Goal: Contribute content: Add original content to the website for others to see

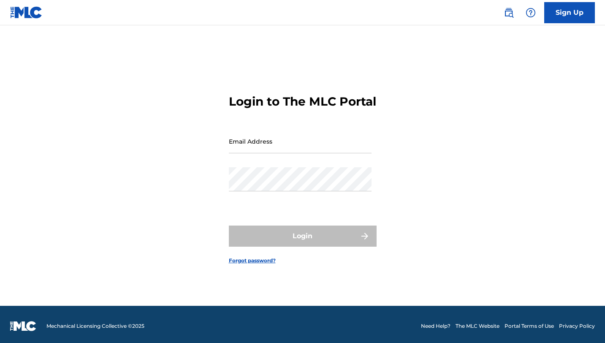
scroll to position [8, 0]
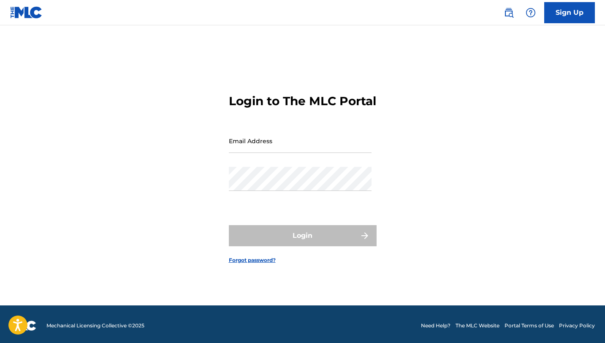
click at [250, 147] on input "Email Address" at bounding box center [300, 141] width 143 height 24
type input "[EMAIL_ADDRESS][DOMAIN_NAME]"
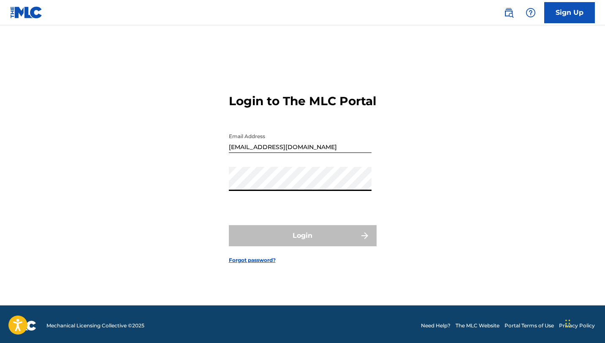
click at [335, 299] on form "Login to The MLC Portal Email Address [EMAIL_ADDRESS][DOMAIN_NAME] Password Log…" at bounding box center [303, 171] width 148 height 267
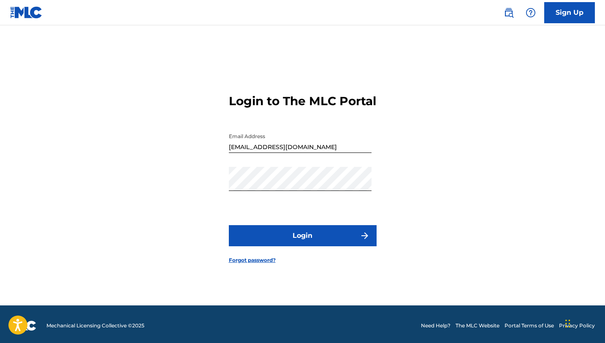
click at [334, 245] on button "Login" at bounding box center [303, 235] width 148 height 21
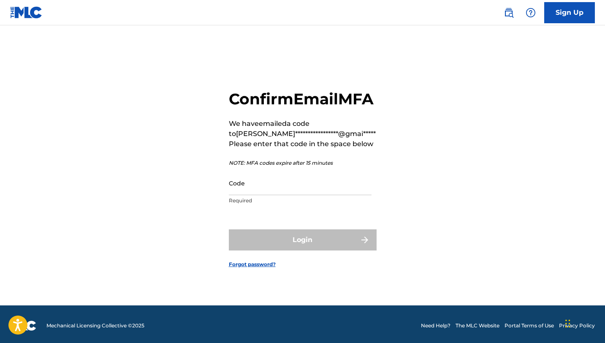
click at [246, 204] on p "Required" at bounding box center [300, 201] width 143 height 8
click at [246, 195] on input "Code" at bounding box center [300, 183] width 143 height 24
paste input "701037"
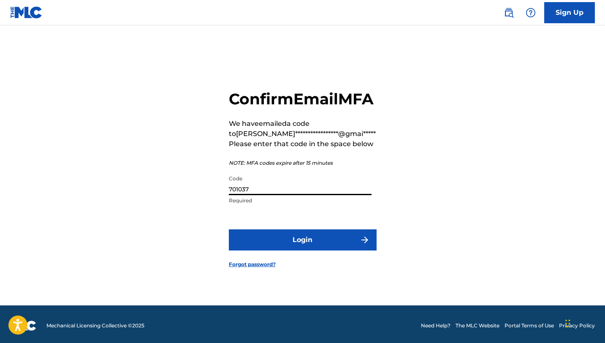
type input "701037"
click at [257, 251] on button "Login" at bounding box center [303, 239] width 148 height 21
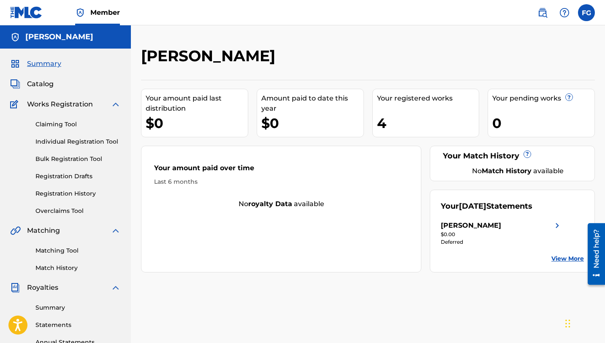
click at [404, 118] on div "4" at bounding box center [428, 123] width 102 height 19
click at [385, 121] on div "4" at bounding box center [428, 123] width 102 height 19
click at [455, 204] on div "Your [DATE] Statements" at bounding box center [487, 206] width 92 height 11
click at [457, 207] on div "Your [DATE] Statements" at bounding box center [487, 206] width 92 height 11
click at [496, 225] on div "[PERSON_NAME]" at bounding box center [471, 226] width 60 height 10
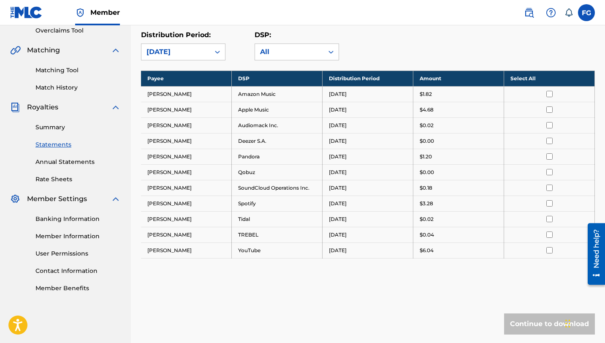
scroll to position [149, 0]
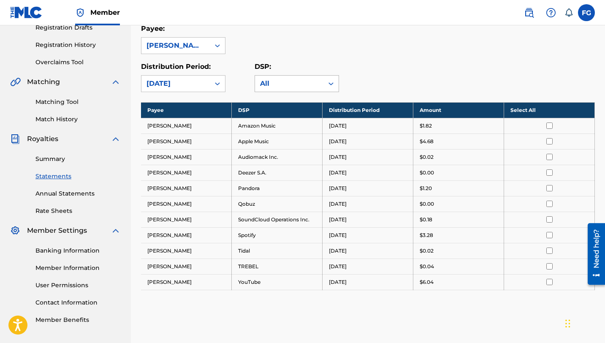
click at [294, 84] on div "All" at bounding box center [289, 84] width 58 height 10
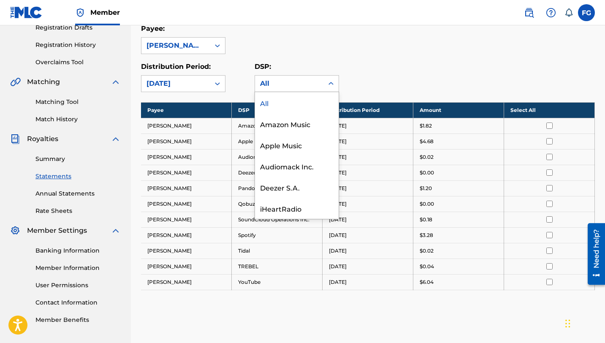
click at [287, 105] on div "All" at bounding box center [297, 102] width 84 height 21
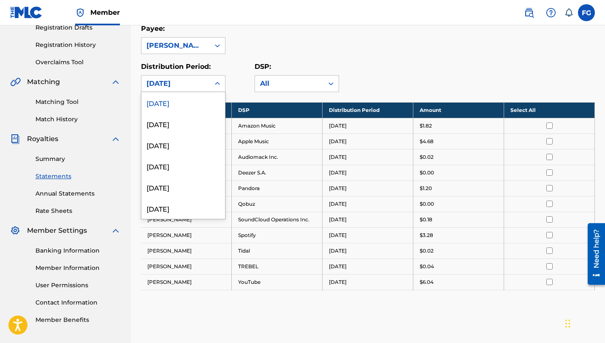
click at [215, 88] on div at bounding box center [217, 83] width 15 height 15
click at [202, 136] on div "June 2025" at bounding box center [184, 144] width 84 height 21
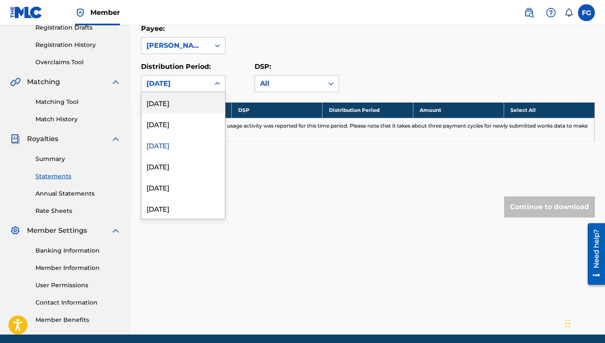
click at [205, 83] on div "June 2025" at bounding box center [176, 84] width 68 height 16
click at [203, 123] on div "July 2025" at bounding box center [184, 123] width 84 height 21
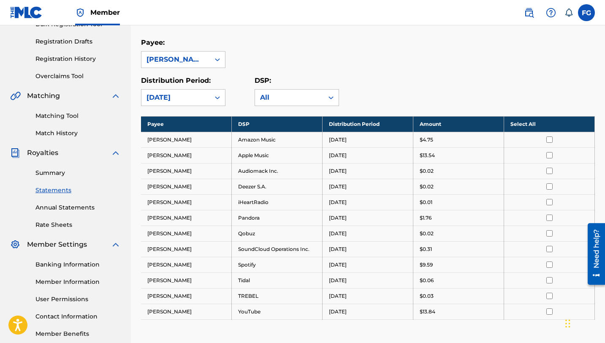
scroll to position [123, 0]
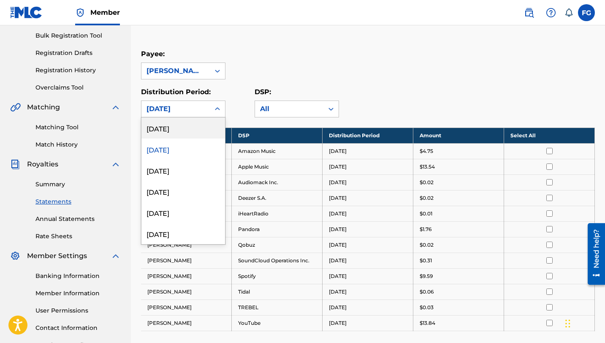
click at [210, 108] on div at bounding box center [217, 108] width 15 height 15
click at [209, 128] on div "[DATE]" at bounding box center [184, 127] width 84 height 21
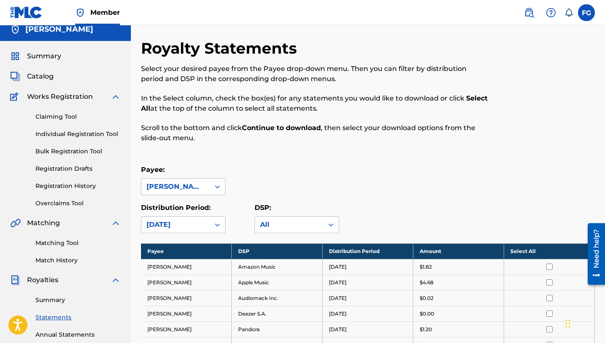
scroll to position [0, 0]
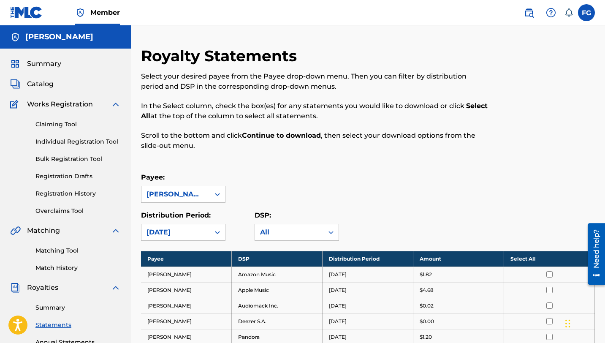
click at [52, 82] on span "Catalog" at bounding box center [40, 84] width 27 height 10
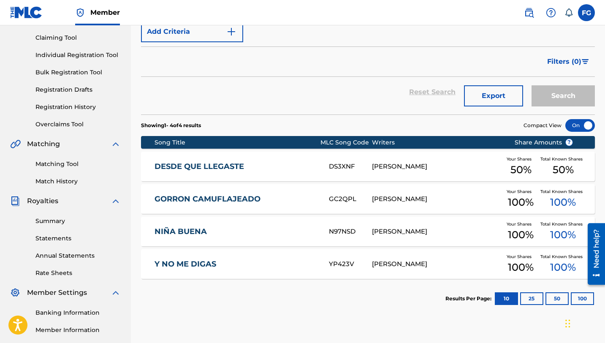
scroll to position [90, 0]
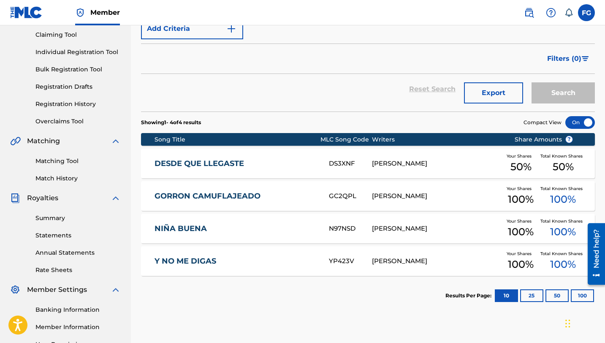
click at [239, 167] on link "DESDE QUE LLEGASTE" at bounding box center [236, 164] width 163 height 10
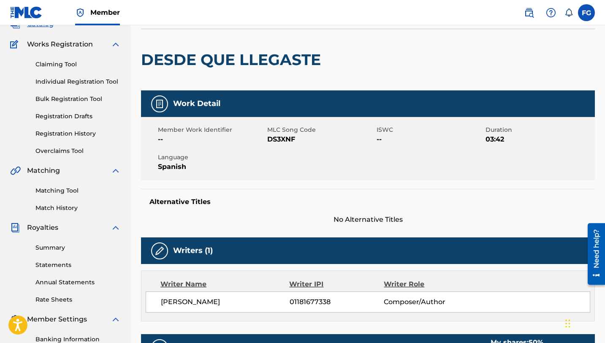
scroll to position [62, 0]
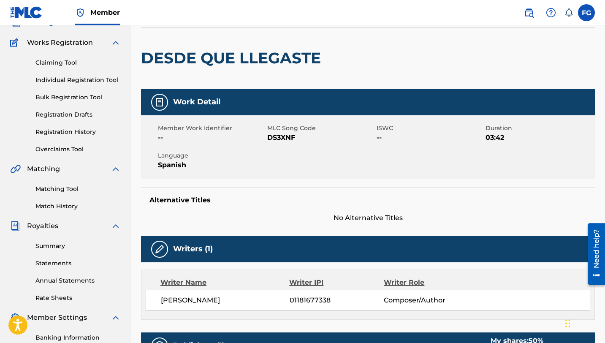
click at [212, 125] on span "Member Work Identifier" at bounding box center [211, 128] width 107 height 9
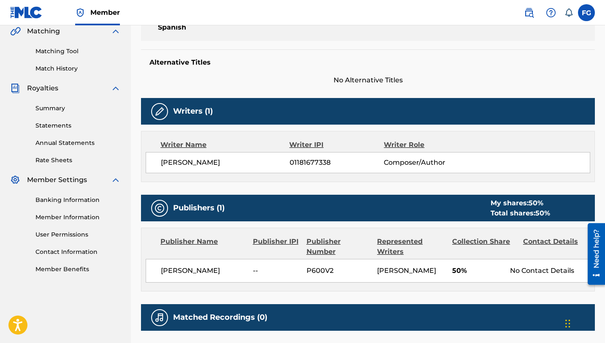
scroll to position [224, 0]
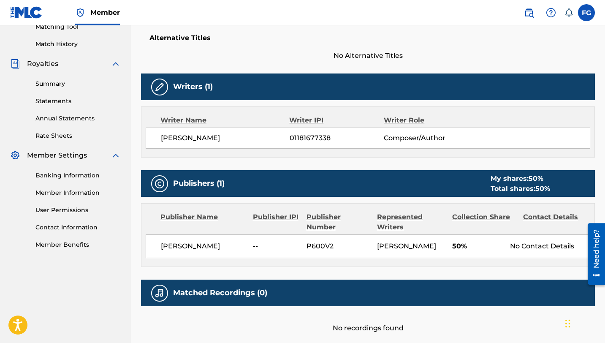
click at [161, 92] on img at bounding box center [160, 87] width 10 height 10
click at [191, 92] on div "Writers (1)" at bounding box center [368, 87] width 454 height 27
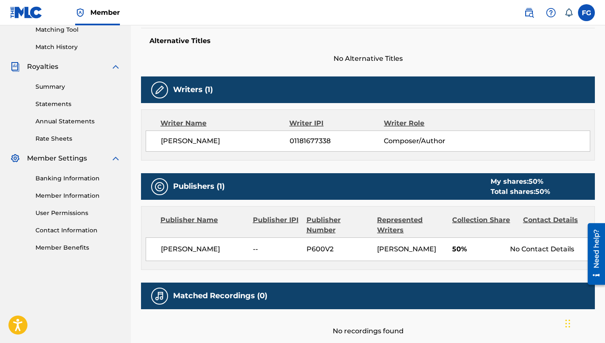
scroll to position [223, 0]
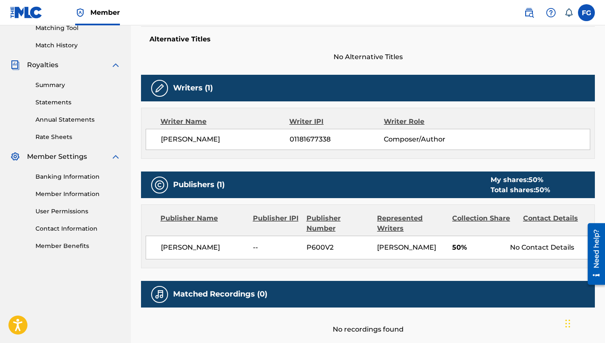
click at [518, 250] on div "No Contact Details" at bounding box center [550, 248] width 80 height 10
click at [540, 218] on div "Contact Details" at bounding box center [555, 223] width 65 height 20
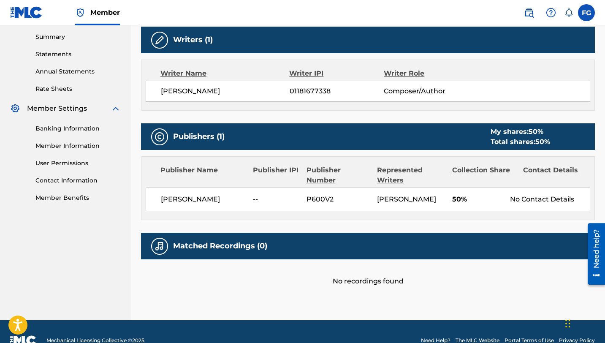
scroll to position [298, 0]
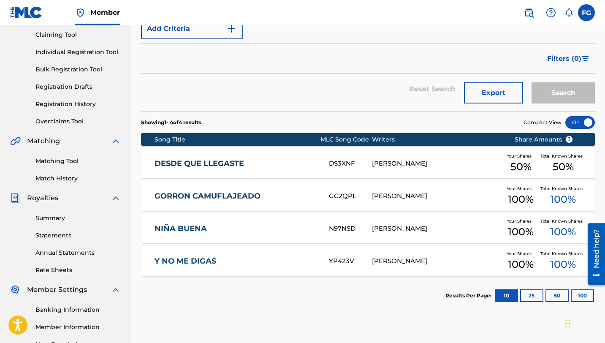
scroll to position [86, 0]
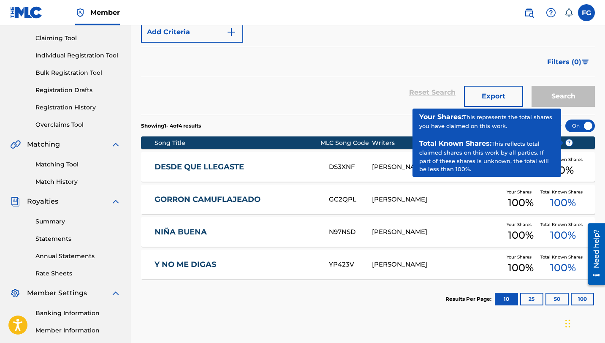
click at [569, 143] on span "?" at bounding box center [569, 142] width 7 height 7
click at [569, 144] on span "?" at bounding box center [569, 142] width 7 height 7
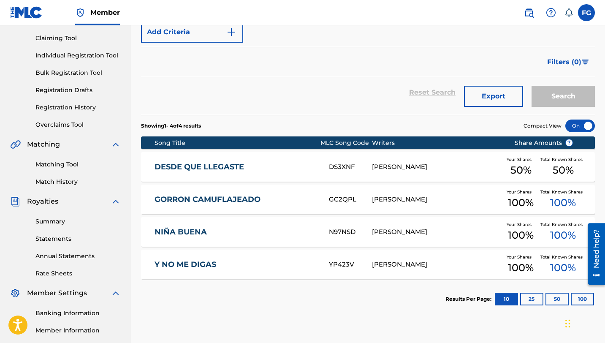
click at [438, 126] on section "Showing 1 - 4 of 4 results Compact View" at bounding box center [368, 123] width 454 height 17
click at [584, 130] on div at bounding box center [581, 126] width 30 height 13
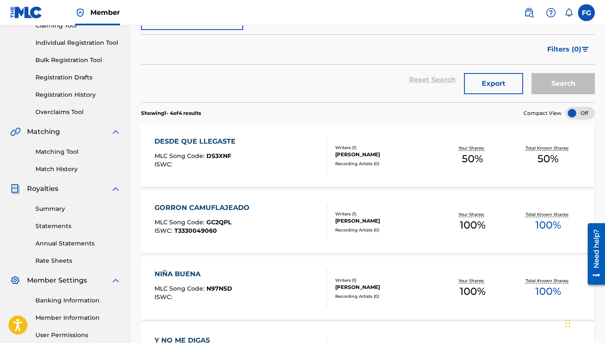
scroll to position [98, 0]
click at [366, 149] on div "Writers ( 1 )" at bounding box center [385, 148] width 100 height 6
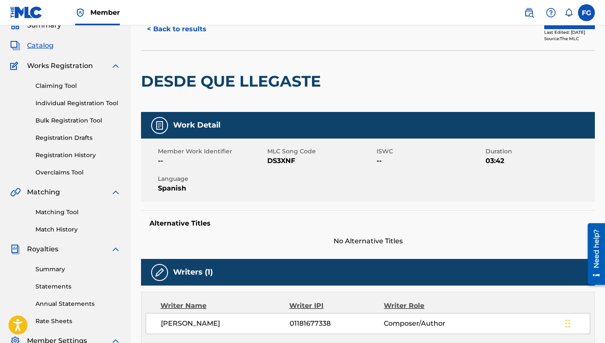
scroll to position [48, 0]
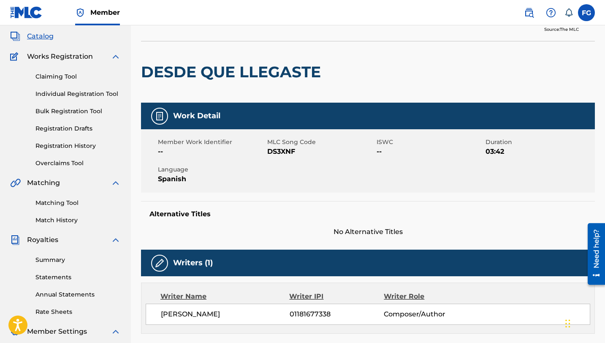
click at [355, 227] on span "No Alternative Titles" at bounding box center [368, 232] width 454 height 10
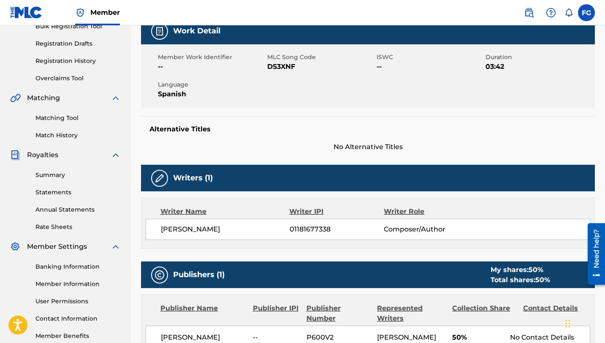
scroll to position [139, 0]
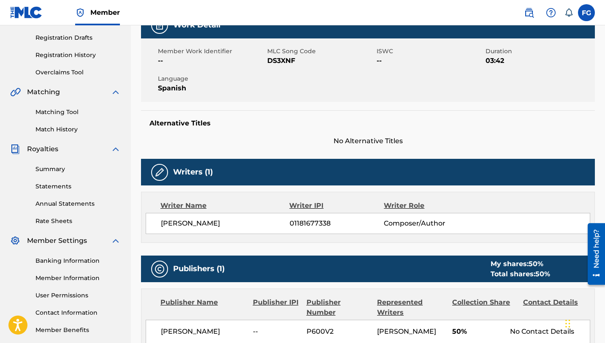
click at [162, 174] on img at bounding box center [160, 172] width 10 height 10
click at [160, 172] on img at bounding box center [160, 172] width 10 height 10
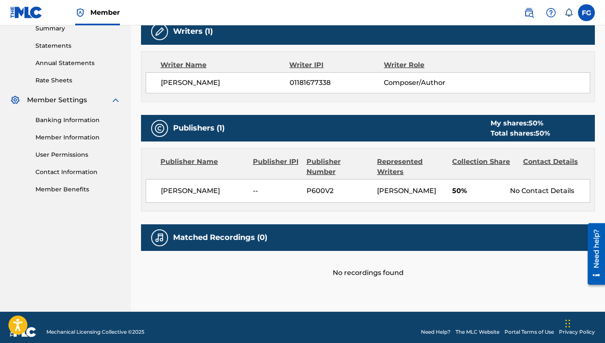
scroll to position [298, 0]
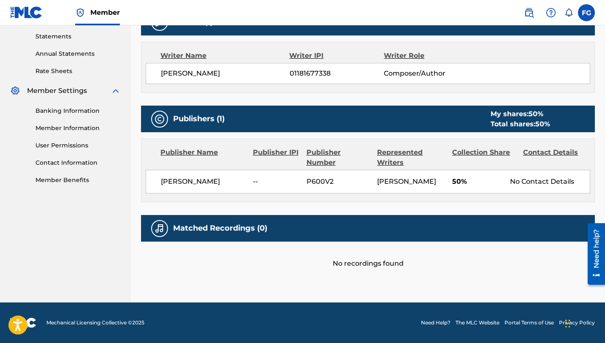
click at [159, 226] on img at bounding box center [160, 229] width 10 height 10
click at [223, 227] on h5 "Matched Recordings (0)" at bounding box center [220, 229] width 94 height 10
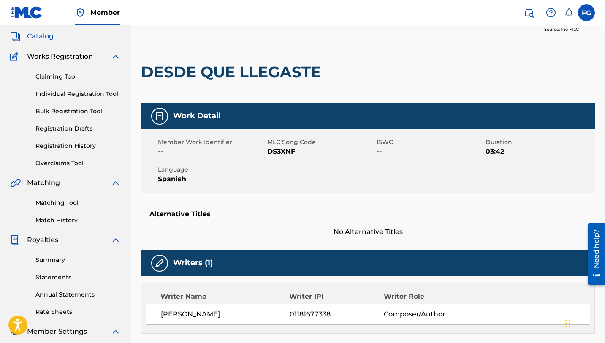
scroll to position [0, 0]
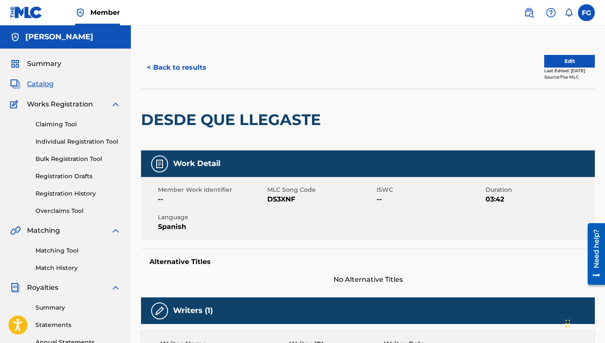
click at [560, 57] on button "Edit" at bounding box center [570, 61] width 51 height 13
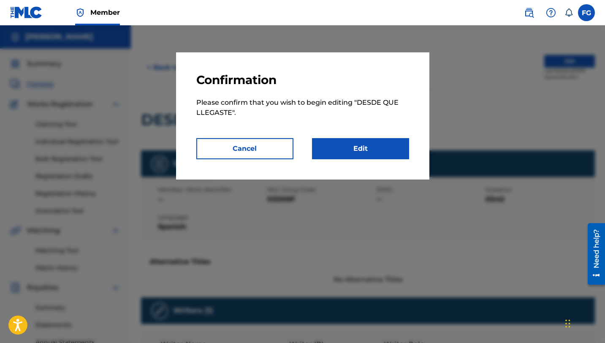
click at [330, 146] on link "Edit" at bounding box center [360, 148] width 97 height 21
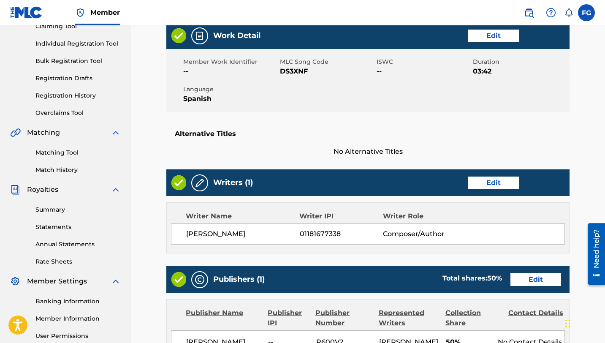
scroll to position [99, 0]
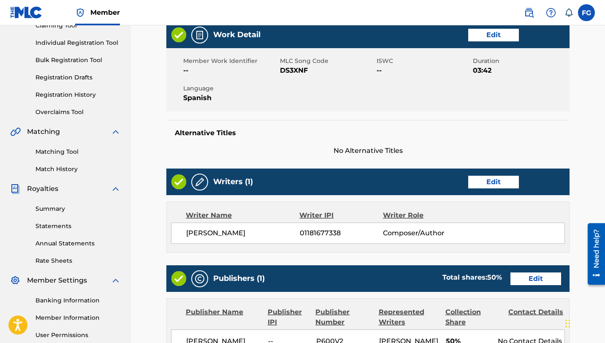
click at [502, 184] on link "Edit" at bounding box center [494, 182] width 51 height 13
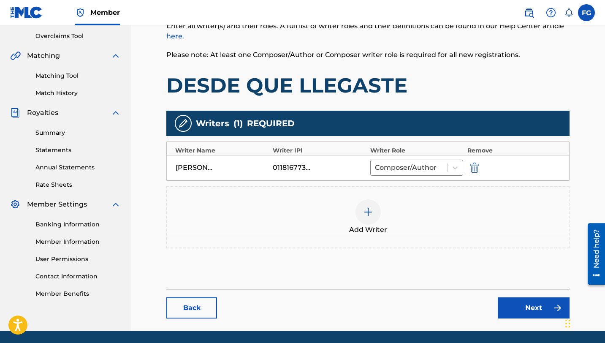
scroll to position [171, 0]
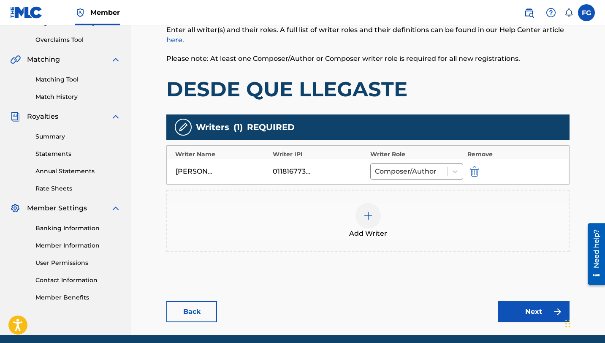
click at [365, 221] on div at bounding box center [368, 215] width 25 height 25
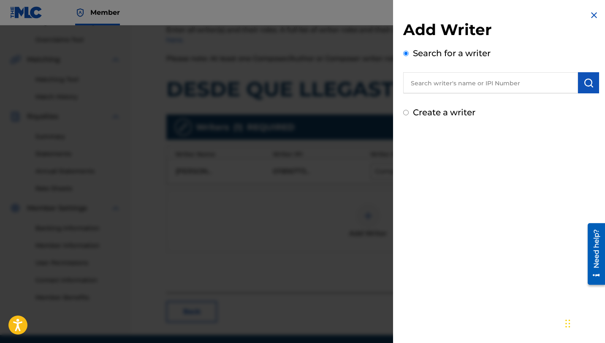
click at [438, 83] on input "text" at bounding box center [490, 82] width 175 height 21
click at [428, 87] on input "text" at bounding box center [490, 82] width 175 height 21
click at [438, 85] on input "text" at bounding box center [490, 82] width 175 height 21
paste input "Juan Carlos Cisneros"
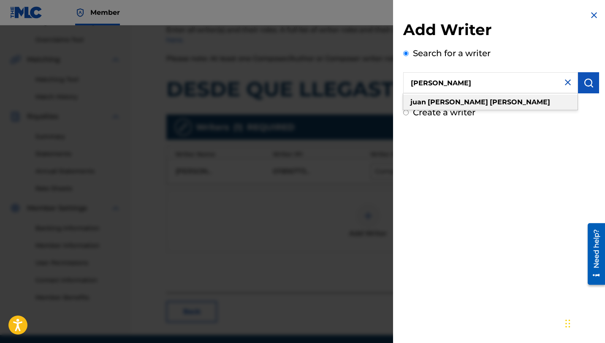
click at [543, 109] on div "juan carlos cisneros" at bounding box center [490, 102] width 174 height 15
type input "juan carlos cisneros"
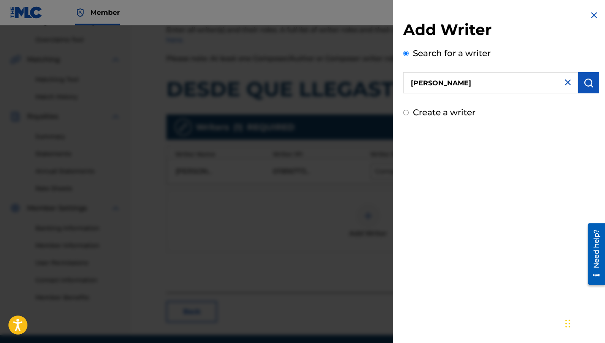
click at [590, 80] on img "submit" at bounding box center [589, 83] width 10 height 10
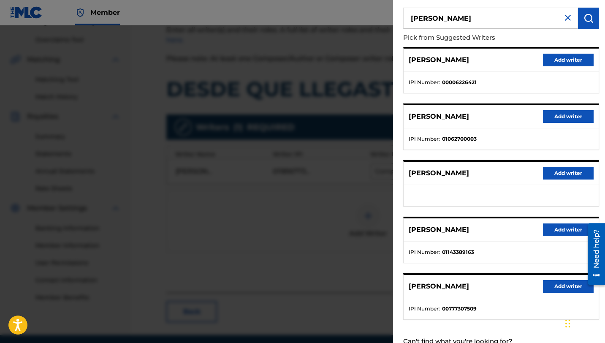
scroll to position [61, 0]
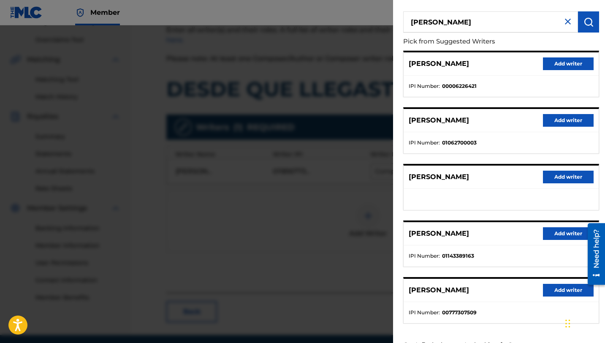
click at [300, 256] on div at bounding box center [302, 196] width 605 height 343
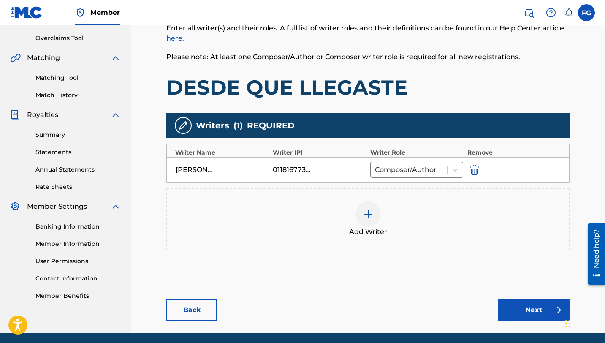
scroll to position [180, 0]
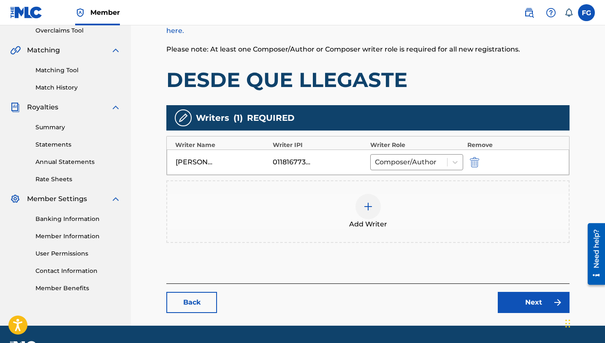
click at [204, 298] on link "Back" at bounding box center [191, 302] width 51 height 21
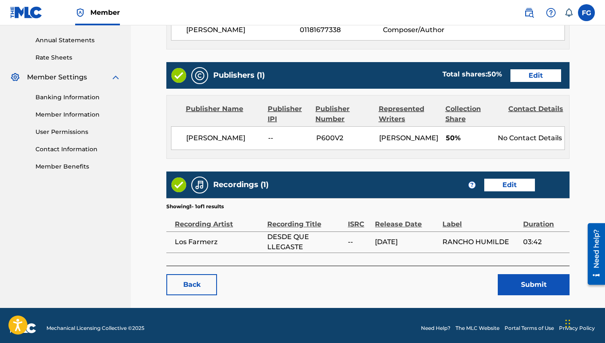
scroll to position [303, 0]
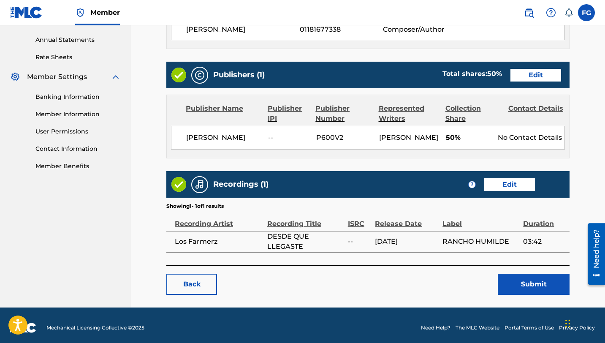
click at [358, 229] on div "ISRC" at bounding box center [359, 219] width 23 height 19
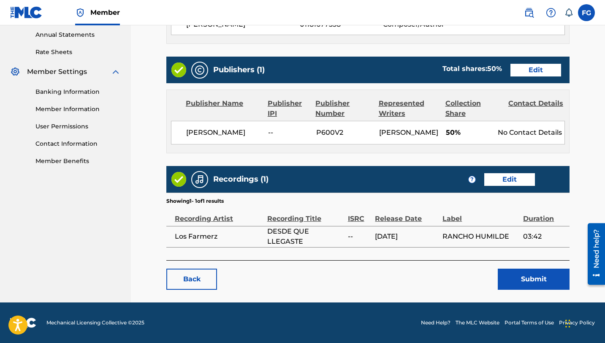
scroll to position [317, 0]
click at [187, 276] on link "Back" at bounding box center [191, 279] width 51 height 21
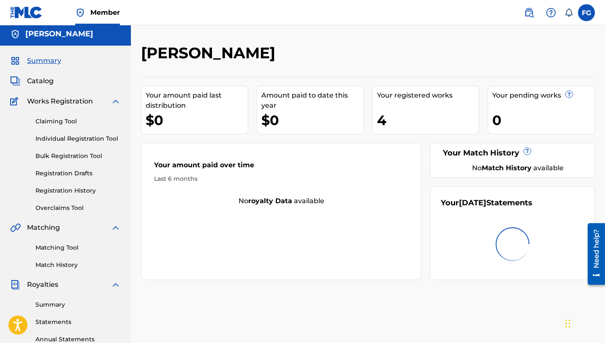
scroll to position [1, 0]
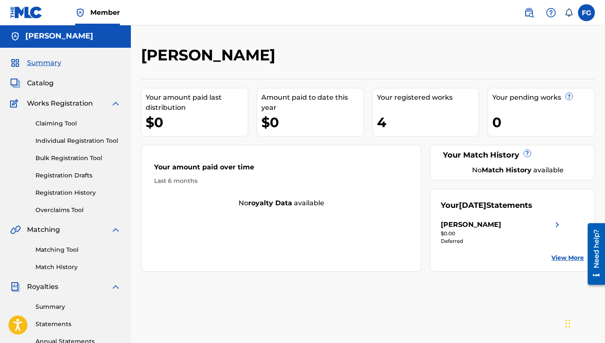
click at [432, 120] on div "4" at bounding box center [428, 122] width 102 height 19
click at [415, 112] on div "Your registered works 4" at bounding box center [426, 112] width 107 height 49
click at [401, 104] on div "Your registered works 4" at bounding box center [426, 112] width 107 height 49
click at [44, 78] on span "Catalog" at bounding box center [40, 83] width 27 height 10
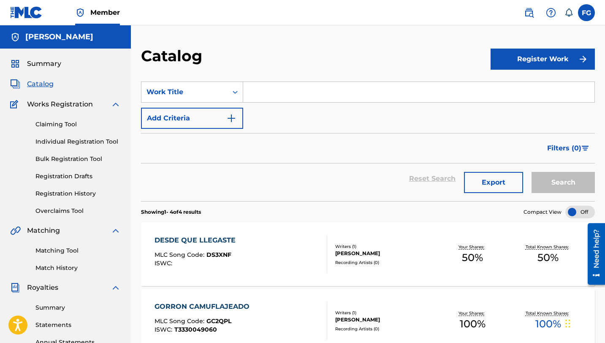
scroll to position [5, 0]
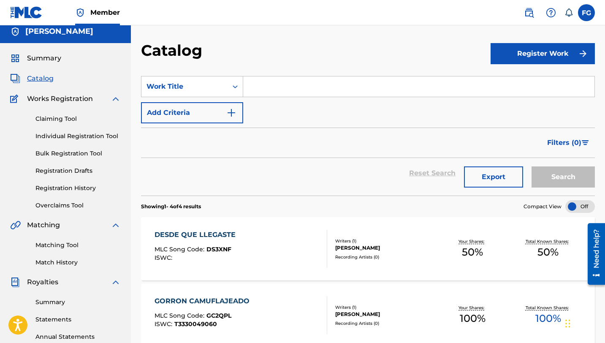
click at [179, 236] on div "DESDE QUE LLEGASTE" at bounding box center [197, 235] width 85 height 10
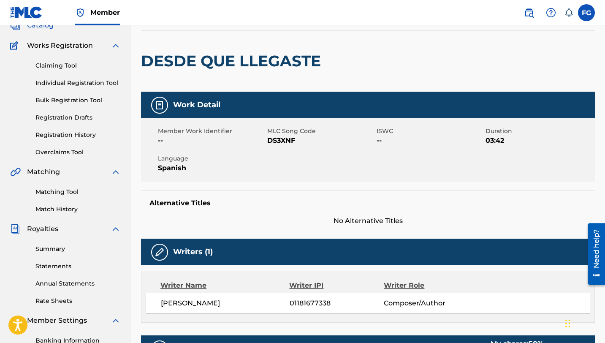
scroll to position [56, 0]
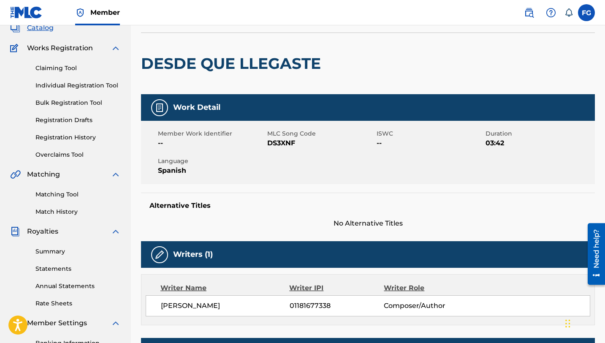
click at [197, 135] on span "Member Work Identifier" at bounding box center [211, 133] width 107 height 9
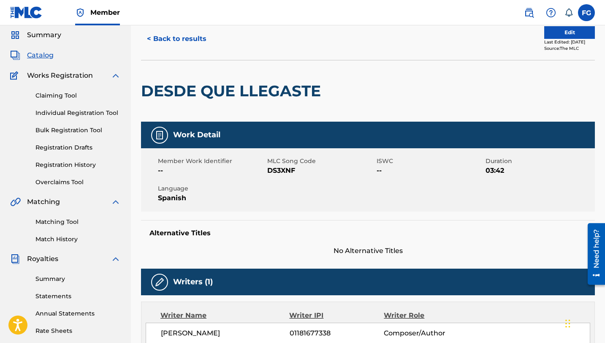
scroll to position [0, 0]
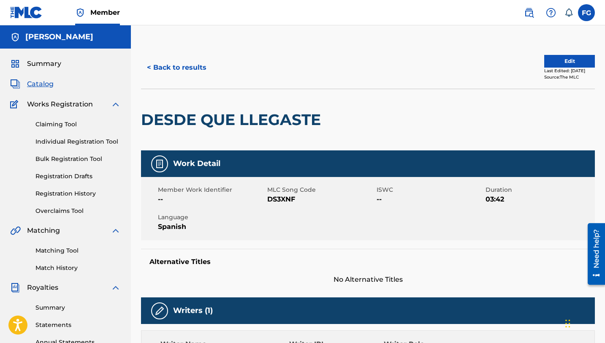
click at [556, 61] on button "Edit" at bounding box center [570, 61] width 51 height 13
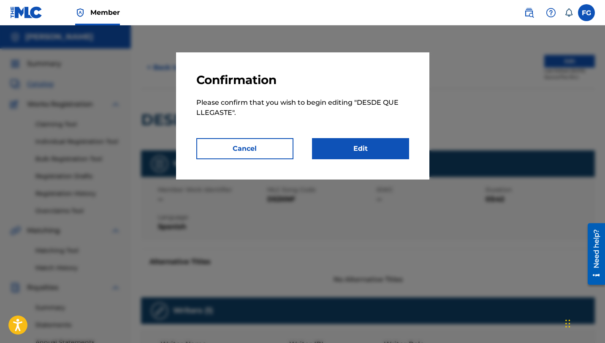
click at [378, 147] on link "Edit" at bounding box center [360, 148] width 97 height 21
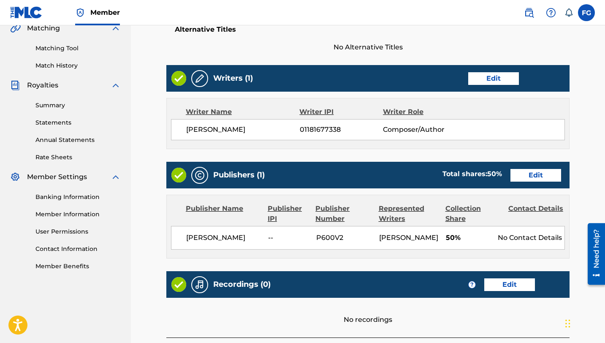
scroll to position [202, 0]
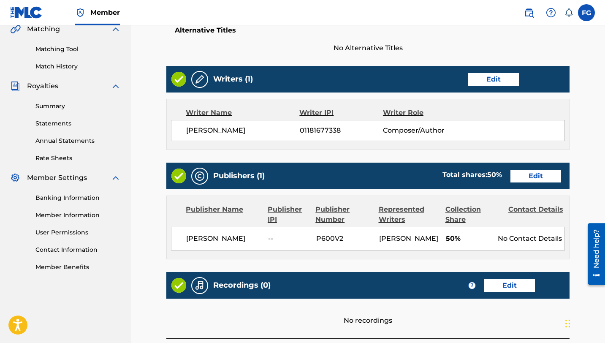
click at [486, 79] on link "Edit" at bounding box center [494, 79] width 51 height 13
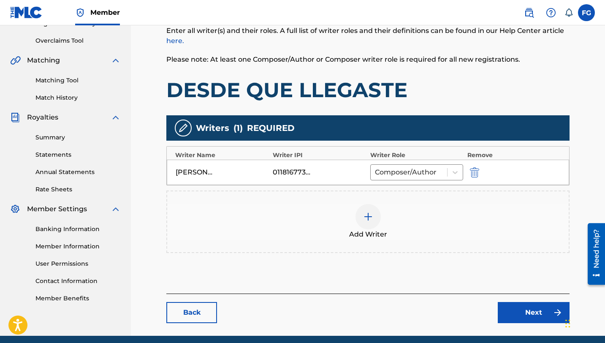
scroll to position [170, 0]
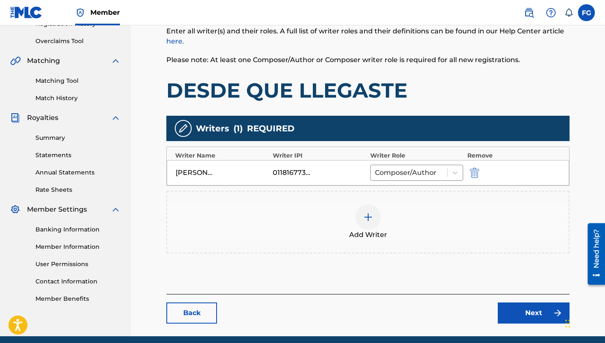
click at [371, 213] on img at bounding box center [368, 217] width 10 height 10
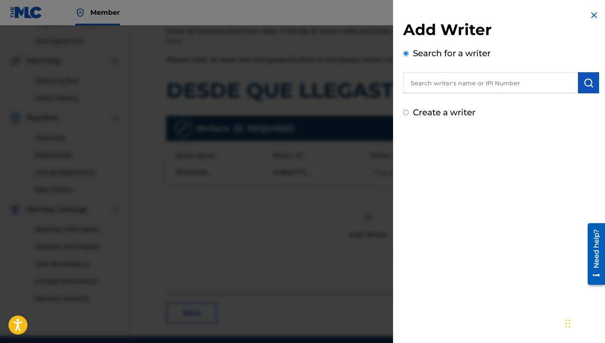
click at [436, 84] on input "text" at bounding box center [490, 82] width 175 height 21
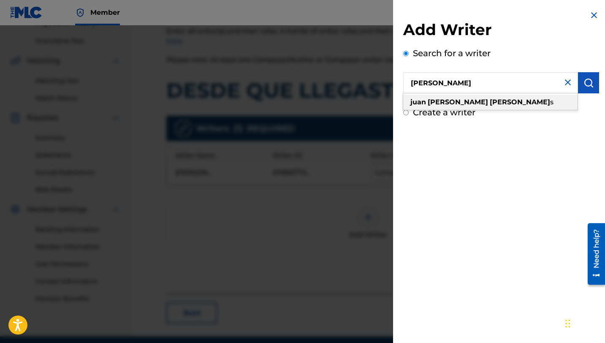
click at [433, 103] on strong "carlos" at bounding box center [458, 102] width 60 height 8
type input "juan carlos cisneros"
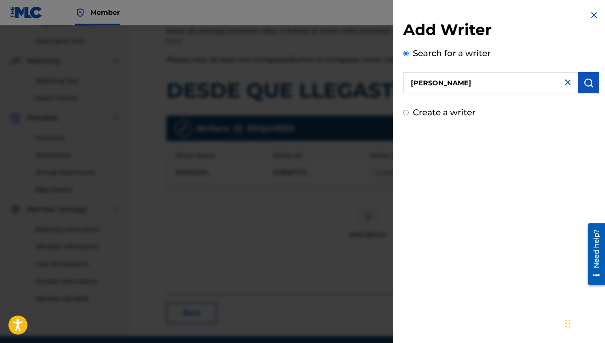
click at [581, 88] on button "submit" at bounding box center [588, 82] width 21 height 21
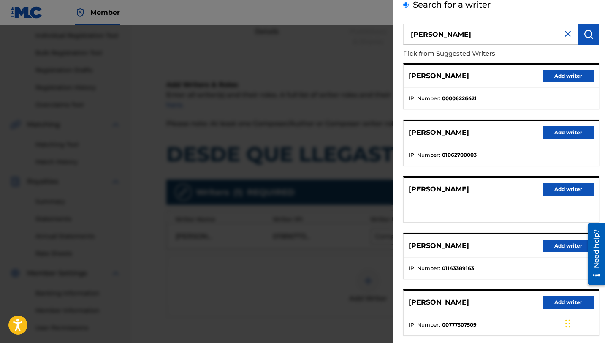
scroll to position [50, 0]
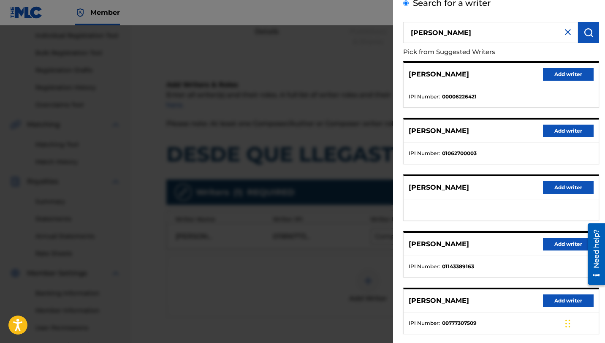
click at [569, 33] on img at bounding box center [568, 32] width 10 height 10
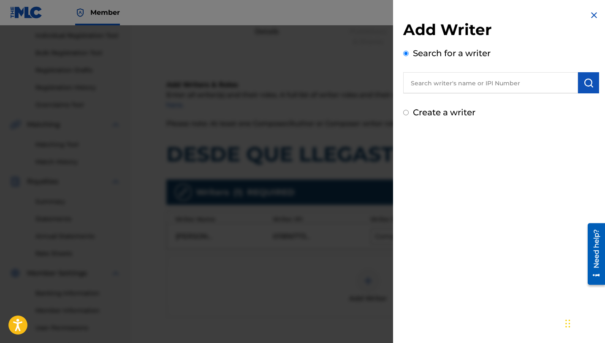
click at [591, 15] on img at bounding box center [594, 15] width 10 height 10
